Goal: Task Accomplishment & Management: Complete application form

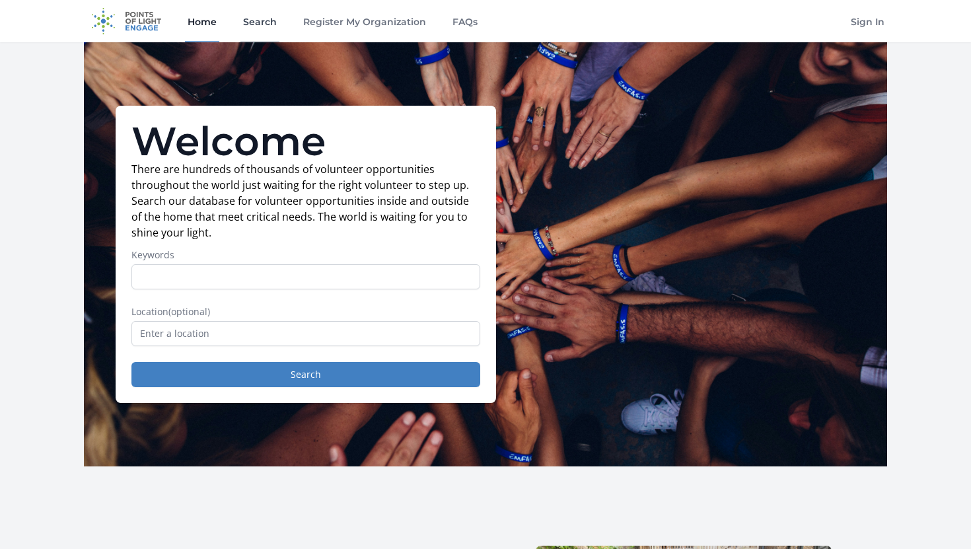
click at [267, 20] on link "Search" at bounding box center [259, 21] width 39 height 42
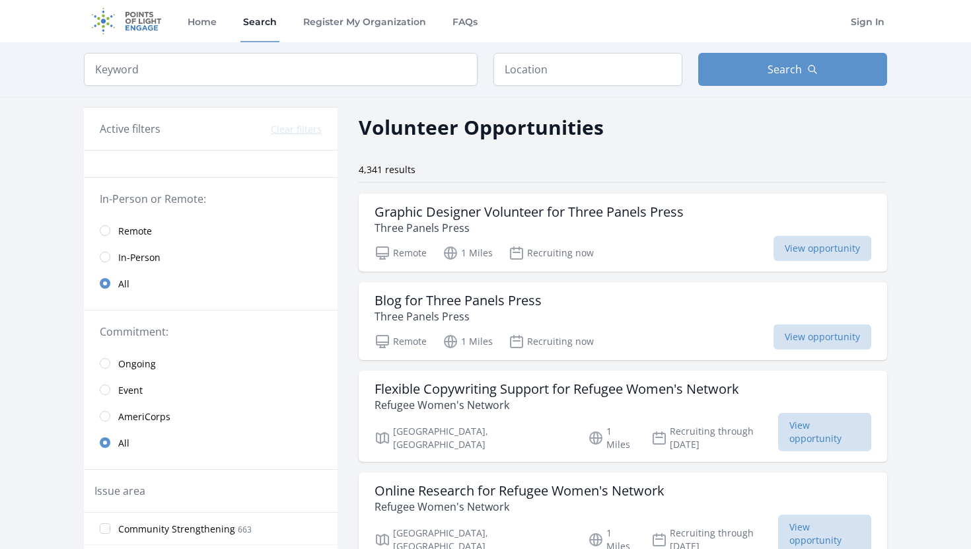
click at [147, 258] on span "In-Person" at bounding box center [139, 257] width 42 height 13
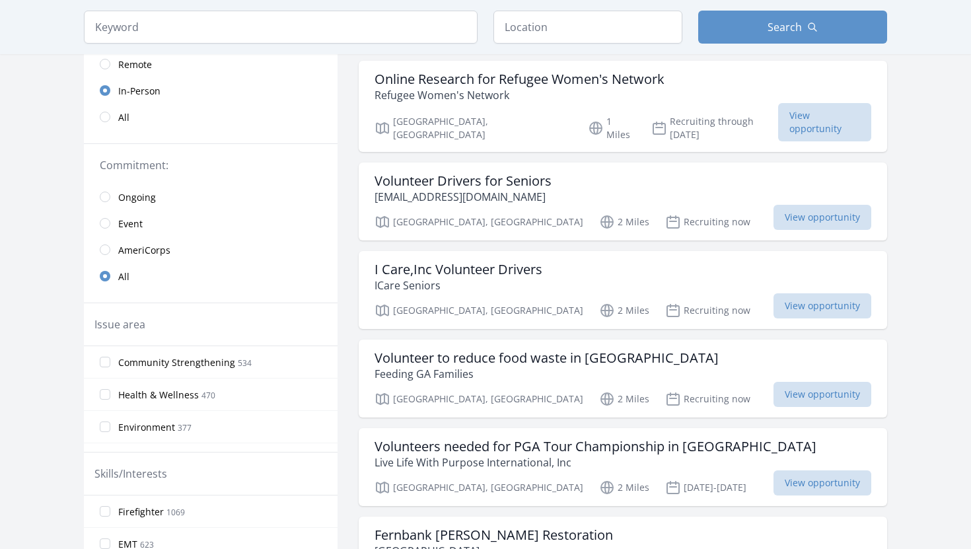
scroll to position [239, 0]
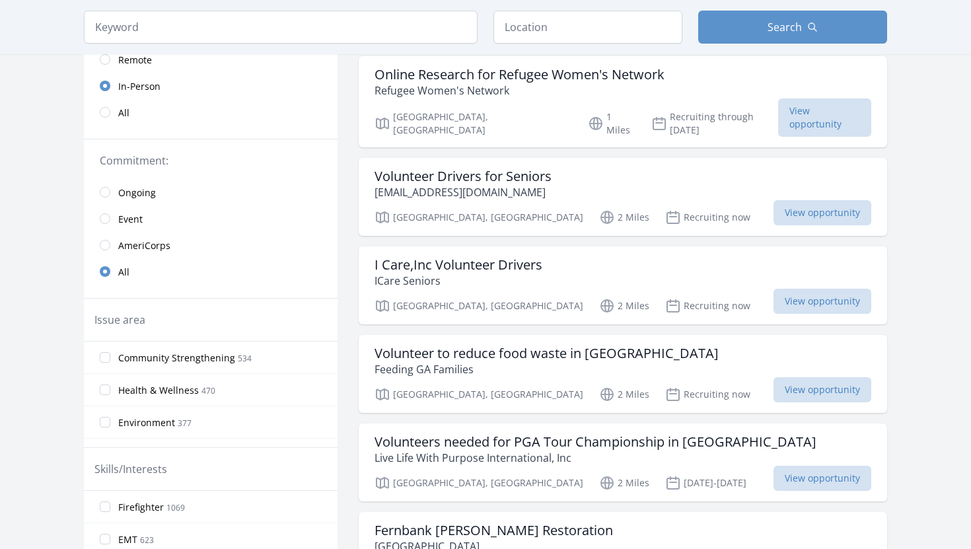
click at [163, 386] on span "Health & Wellness" at bounding box center [158, 390] width 81 height 13
click at [110, 386] on input "Health & Wellness 470" at bounding box center [105, 389] width 11 height 11
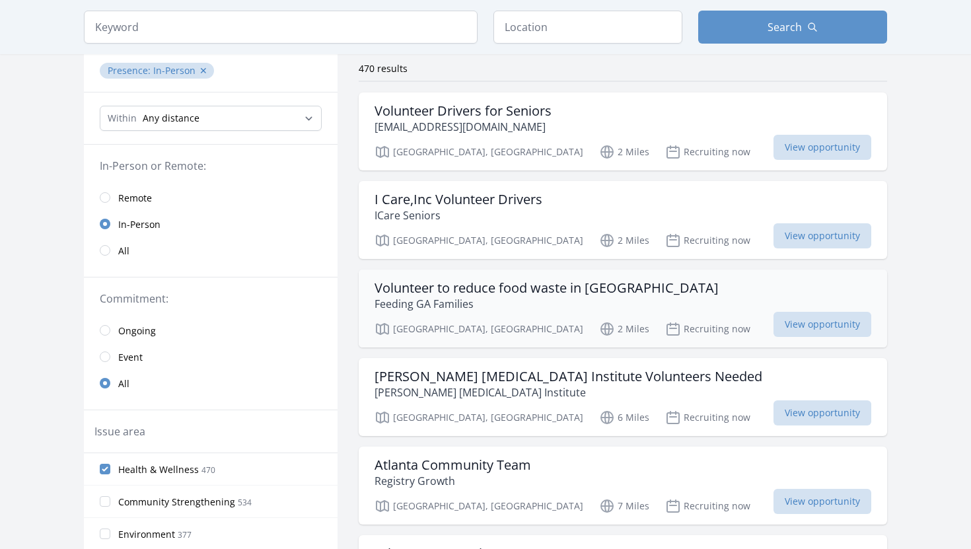
scroll to position [100, 0]
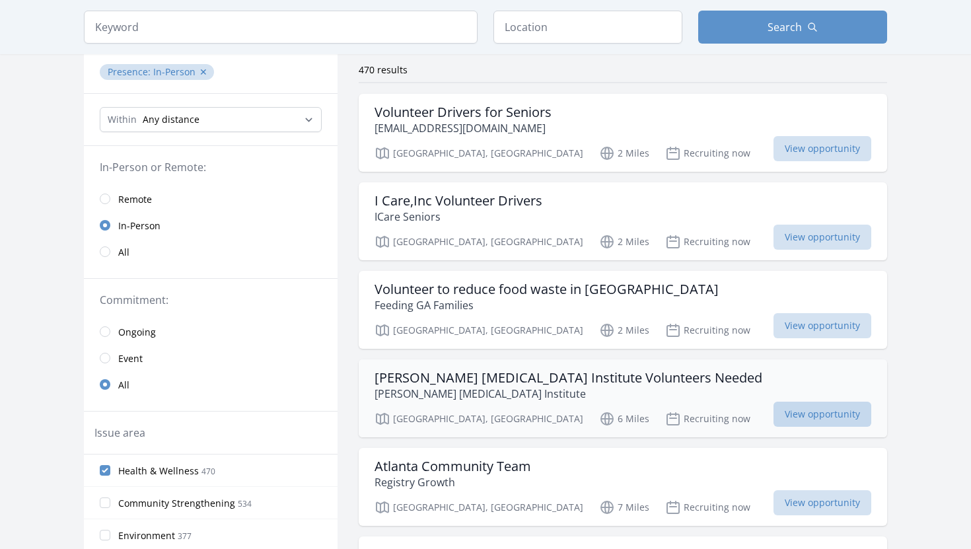
click at [813, 405] on span "View opportunity" at bounding box center [822, 413] width 98 height 25
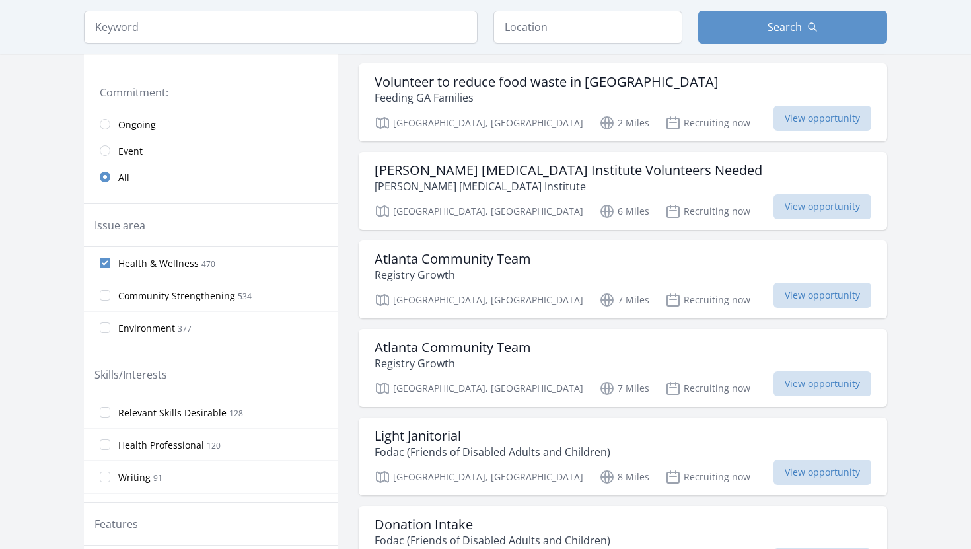
scroll to position [378, 0]
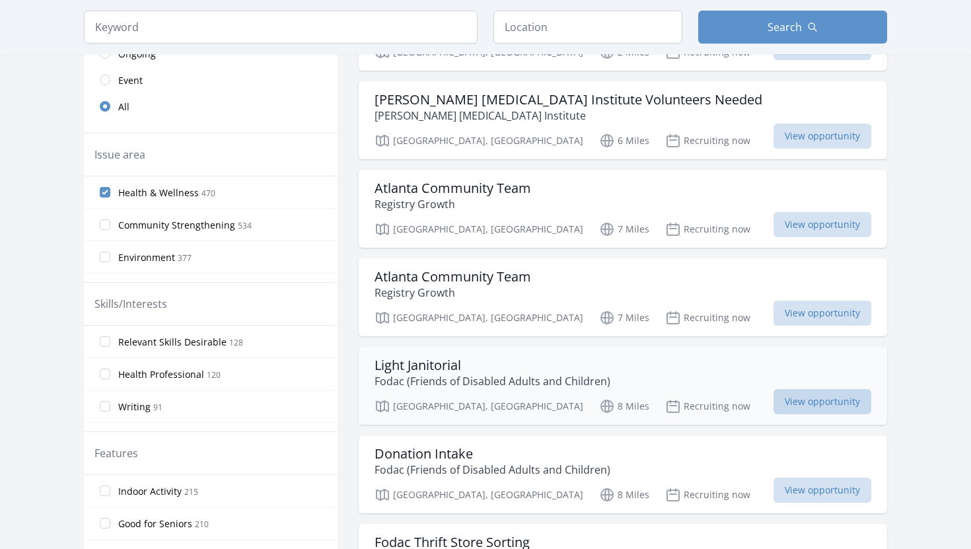
click at [806, 400] on span "View opportunity" at bounding box center [822, 401] width 98 height 25
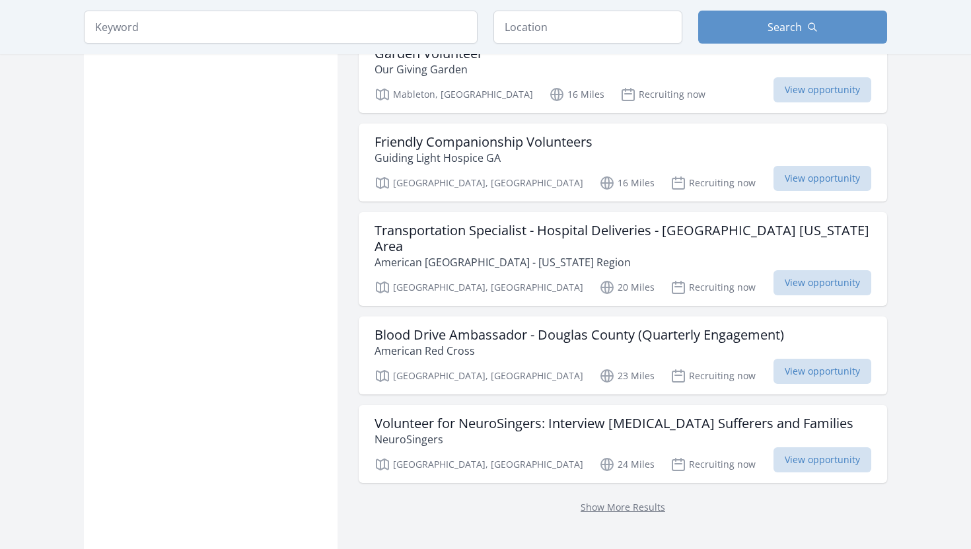
scroll to position [1488, 0]
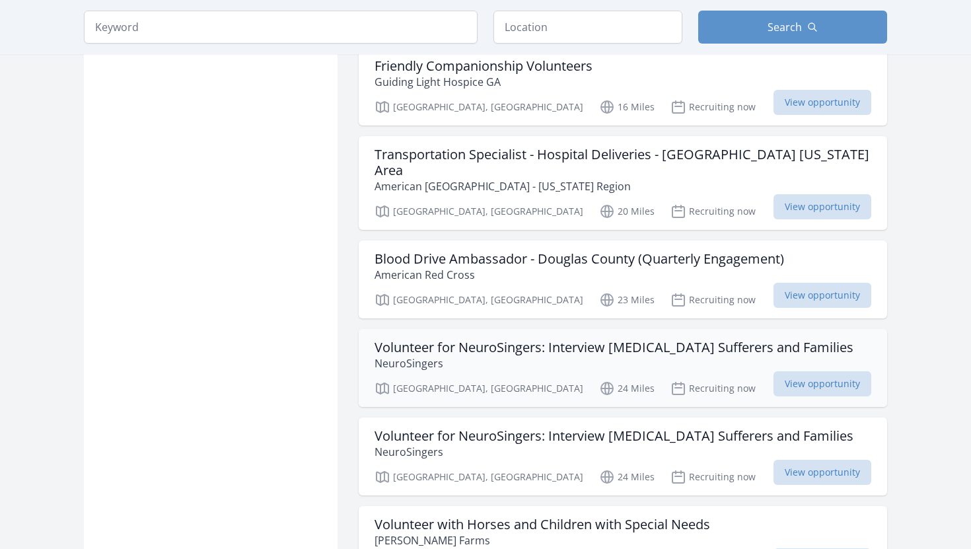
scroll to position [1563, 0]
click at [803, 380] on span "View opportunity" at bounding box center [822, 382] width 98 height 25
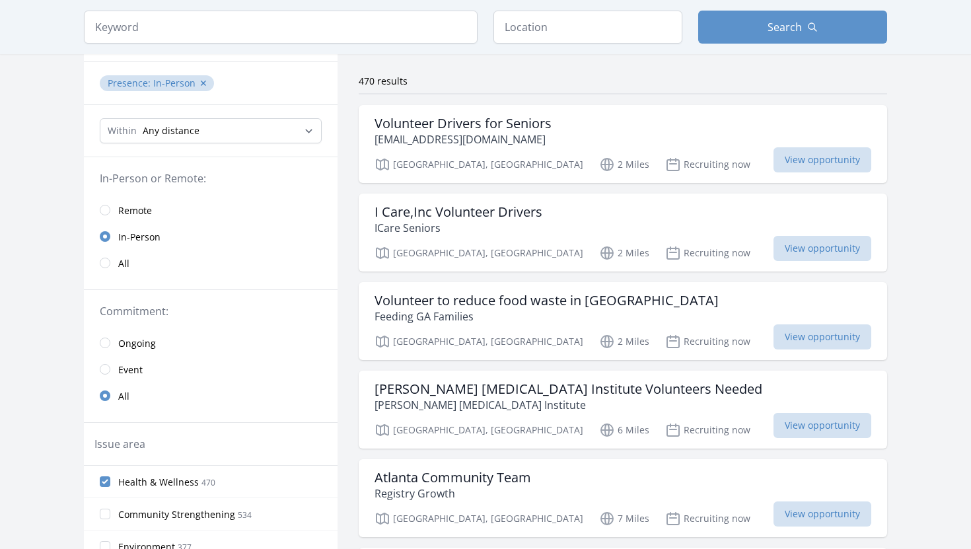
scroll to position [89, 0]
click at [195, 133] on select "Any distance , 5 Miles , 20 Miles , 50 Miles , 100 Miles" at bounding box center [211, 130] width 222 height 25
select select "32186"
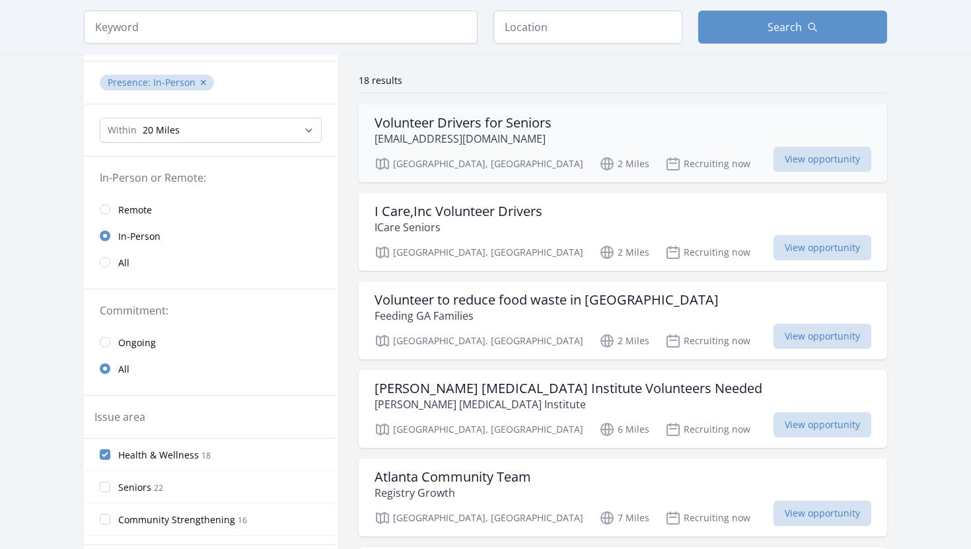
click at [584, 132] on div "Volunteer Drivers for Seniors coordinator@icareseniors.org" at bounding box center [622, 131] width 497 height 32
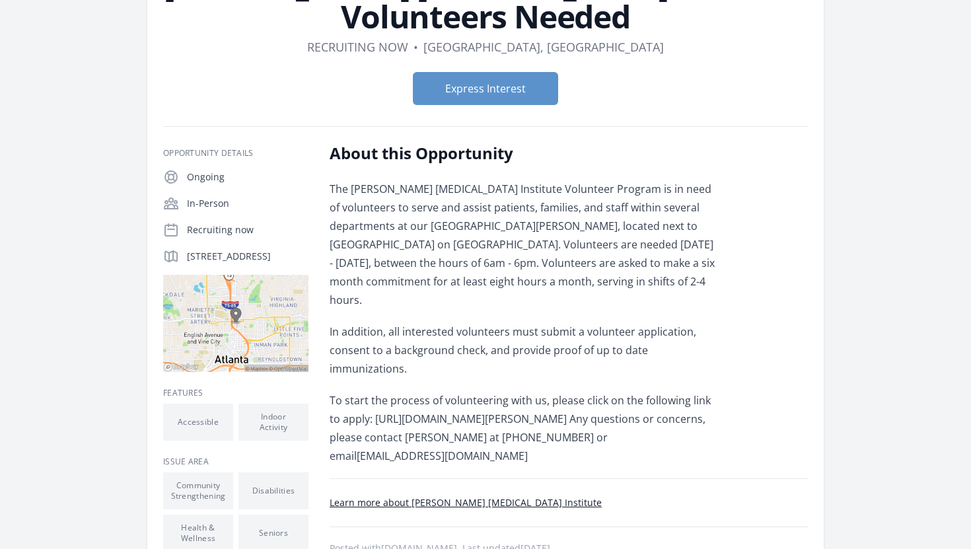
scroll to position [133, 0]
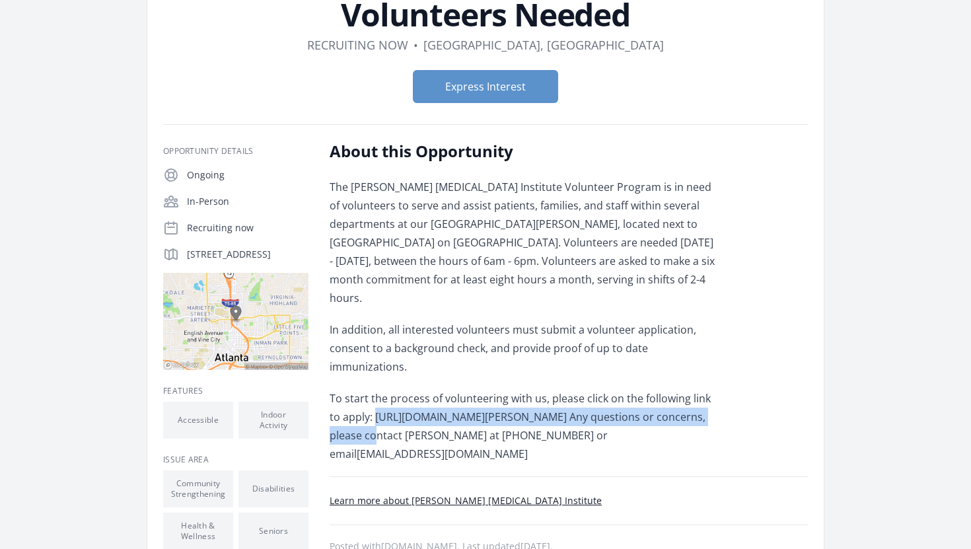
drag, startPoint x: 363, startPoint y: 380, endPoint x: 724, endPoint y: 379, distance: 361.8
click at [724, 379] on div "About this Opportunity The Winship Cancer Institute Volunteer Program is in nee…" at bounding box center [568, 402] width 478 height 522
copy p "https://winshipcancer.emory.edu/support-winship/volunteer/index.html"
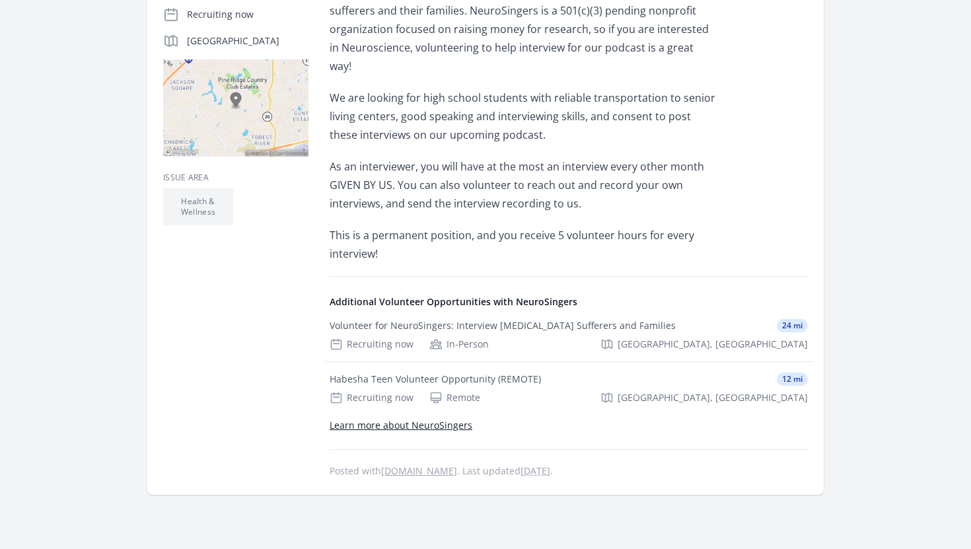
scroll to position [364, 0]
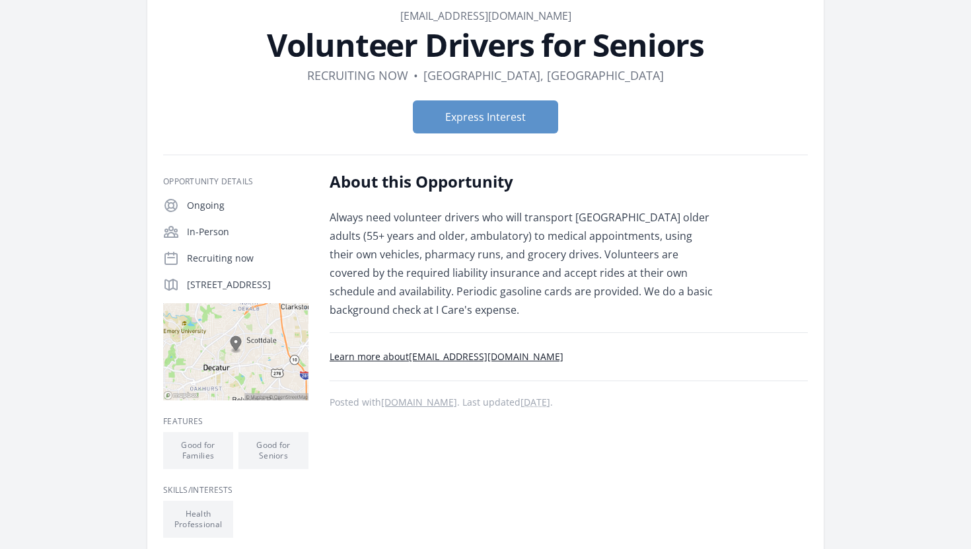
scroll to position [84, 0]
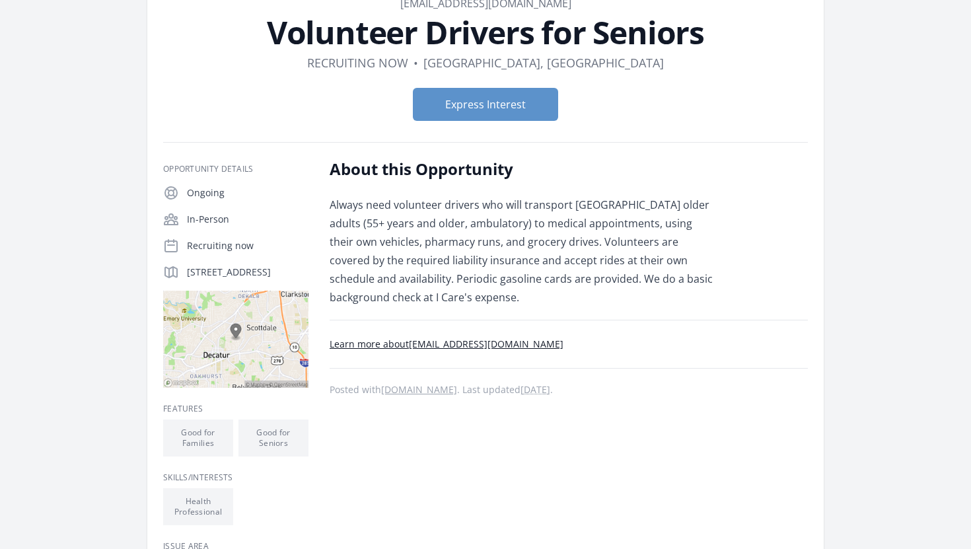
click at [475, 343] on link "Learn more about coordinator@icareseniors.org" at bounding box center [446, 343] width 234 height 13
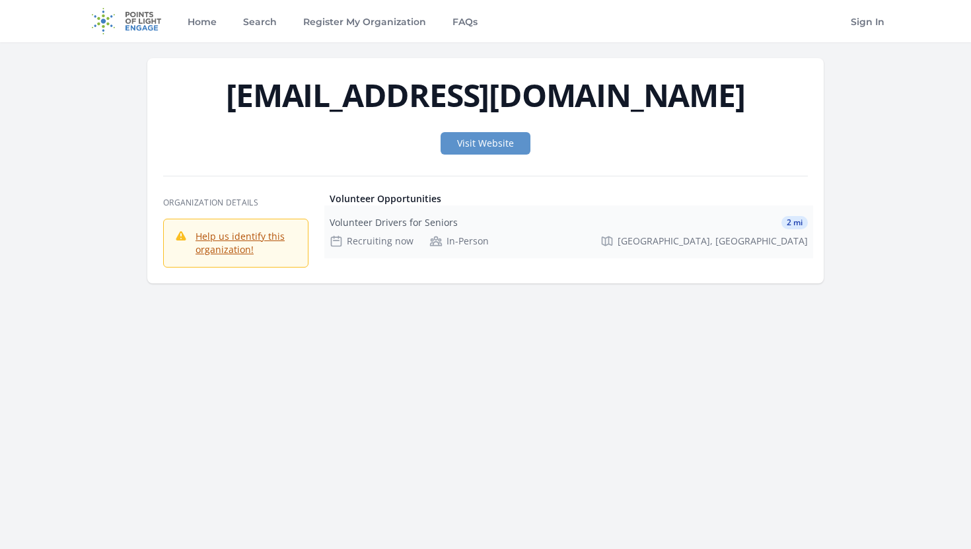
click at [438, 223] on div "Volunteer Drivers for Seniors" at bounding box center [393, 222] width 128 height 13
